Goal: Task Accomplishment & Management: Use online tool/utility

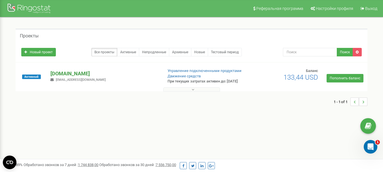
click at [70, 75] on p "[DOMAIN_NAME]" at bounding box center [104, 73] width 108 height 7
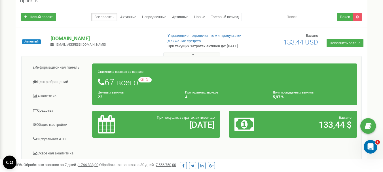
scroll to position [85, 0]
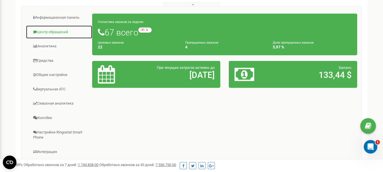
click at [46, 38] on link "Центр обращений" at bounding box center [59, 32] width 67 height 14
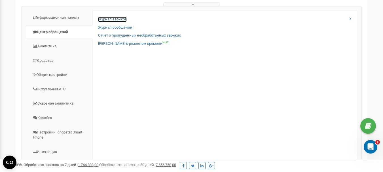
click at [117, 22] on link "Журнал звонков" at bounding box center [112, 19] width 29 height 5
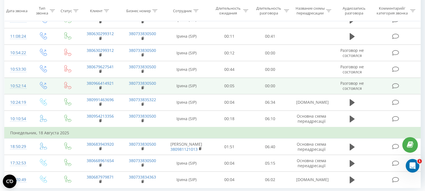
scroll to position [359, 0]
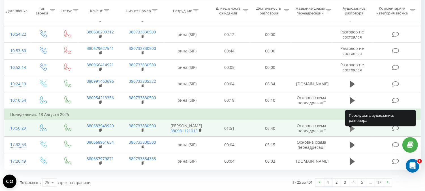
click at [351, 129] on icon at bounding box center [352, 128] width 5 height 7
